Goal: Check status: Check status

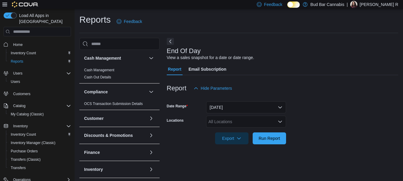
scroll to position [10, 0]
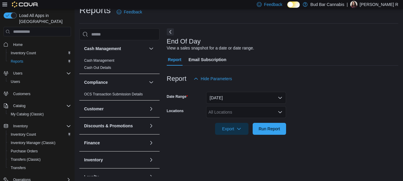
click at [269, 110] on div "All Locations" at bounding box center [246, 112] width 80 height 12
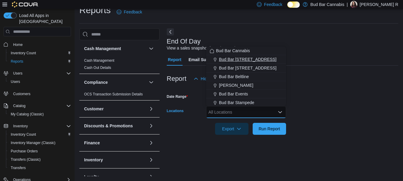
click at [246, 62] on span "Bud Bar [STREET_ADDRESS]" at bounding box center [248, 59] width 58 height 6
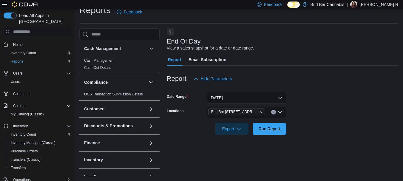
click at [325, 63] on div "Report Email Subscription" at bounding box center [283, 60] width 232 height 12
click at [242, 96] on button "Today" at bounding box center [246, 98] width 80 height 12
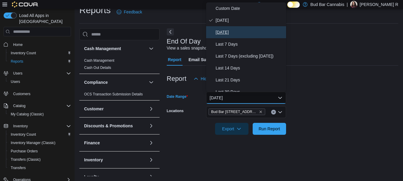
click at [231, 30] on span "Yesterday" at bounding box center [250, 32] width 68 height 7
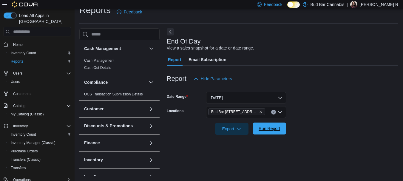
click at [270, 130] on span "Run Report" at bounding box center [269, 129] width 21 height 6
